Goal: Transaction & Acquisition: Purchase product/service

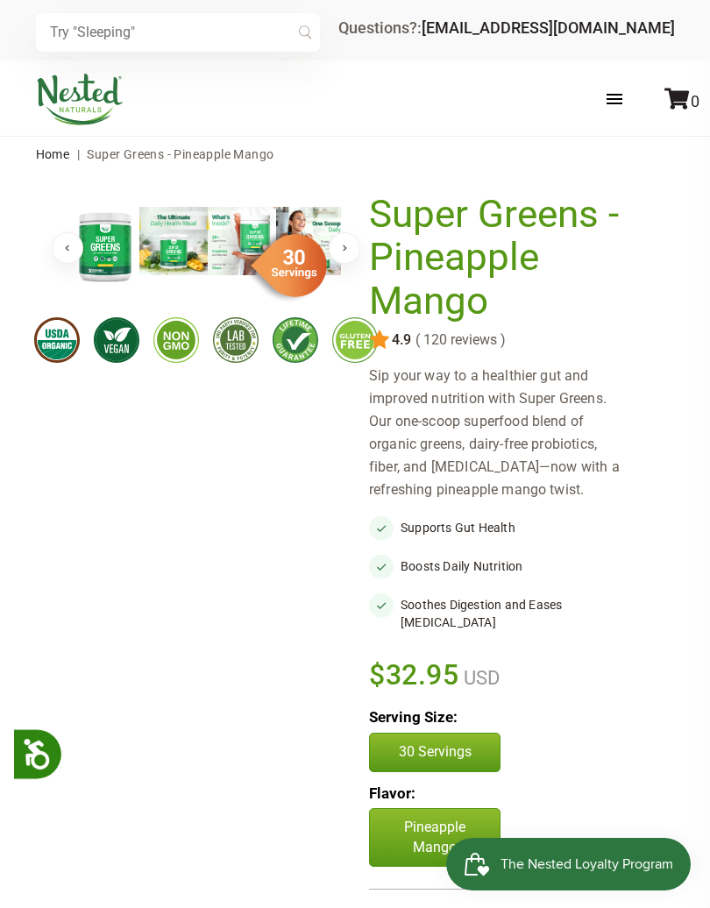
click at [617, 97] on label at bounding box center [632, 99] width 86 height 51
click at [0, 0] on input "checkbox" at bounding box center [0, 0] width 0 height 0
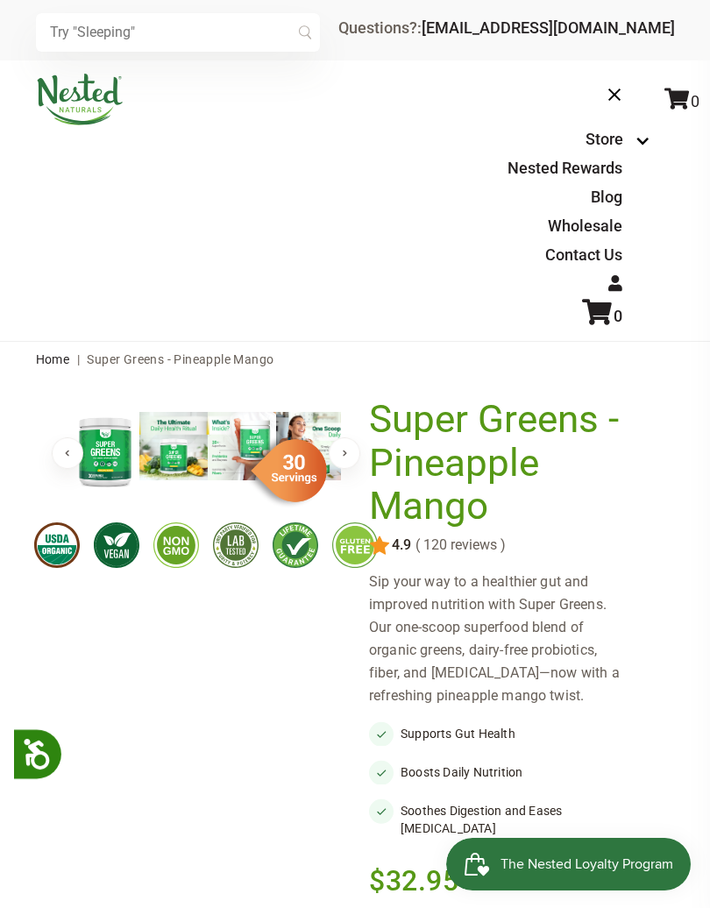
click at [661, 324] on li "0" at bounding box center [590, 315] width 167 height 32
